Goal: Check status: Check status

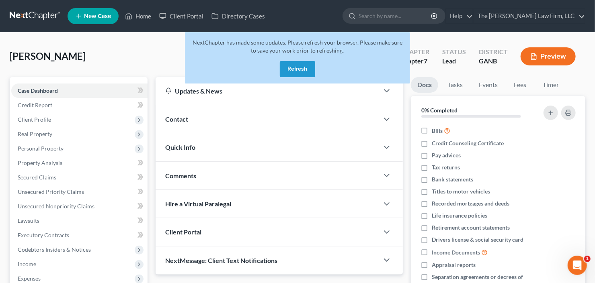
click at [292, 66] on button "Refresh" at bounding box center [297, 69] width 35 height 16
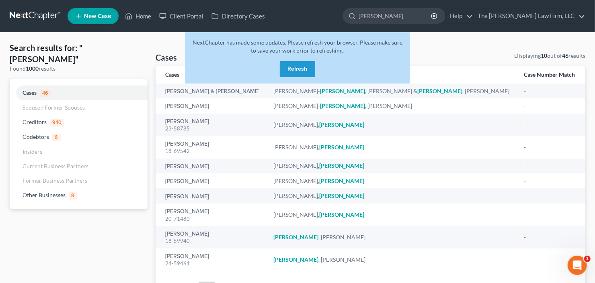
click at [296, 69] on button "Refresh" at bounding box center [297, 69] width 35 height 16
